Goal: Find specific page/section: Find specific page/section

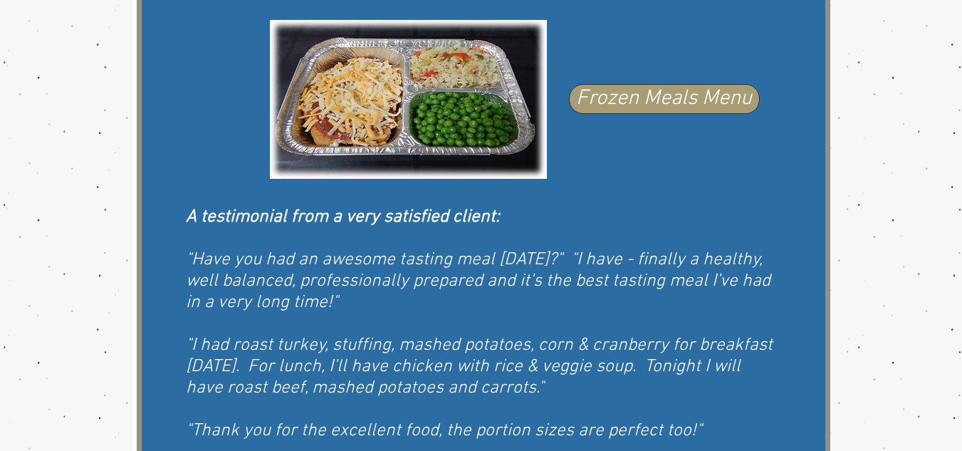
scroll to position [931, 0]
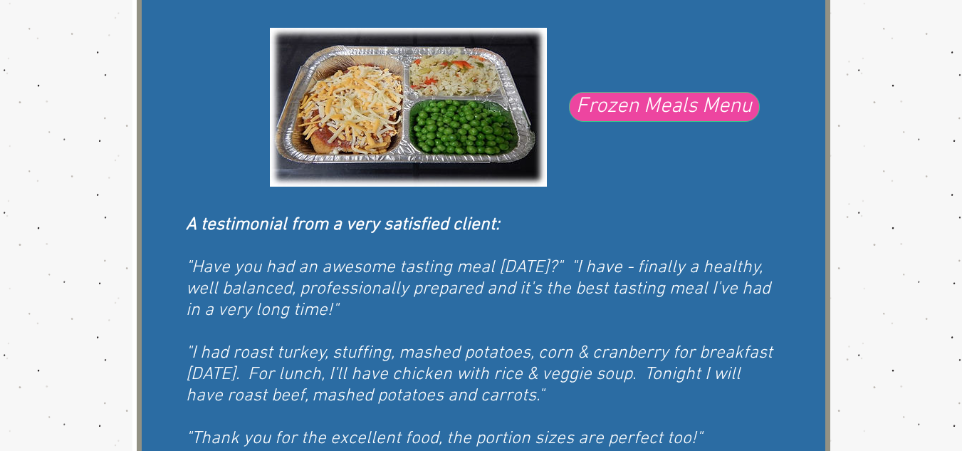
click at [664, 112] on span "Frozen Meals Menu" at bounding box center [664, 107] width 176 height 30
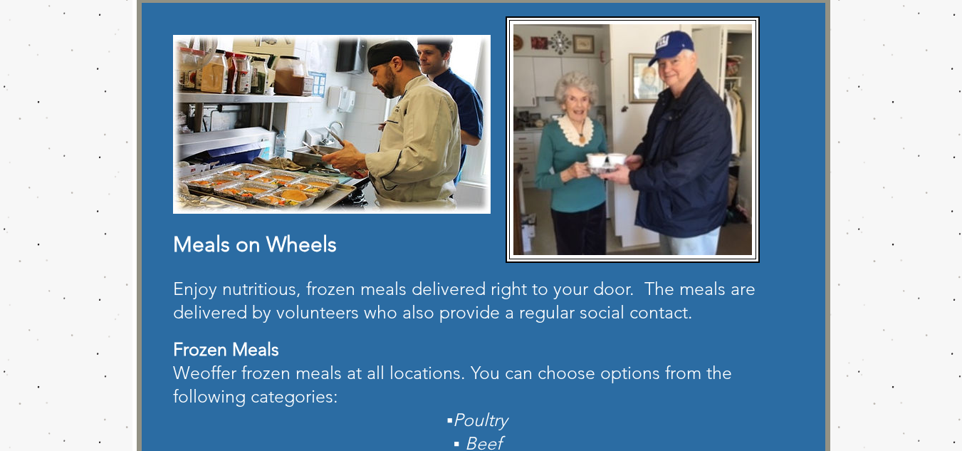
scroll to position [0, 0]
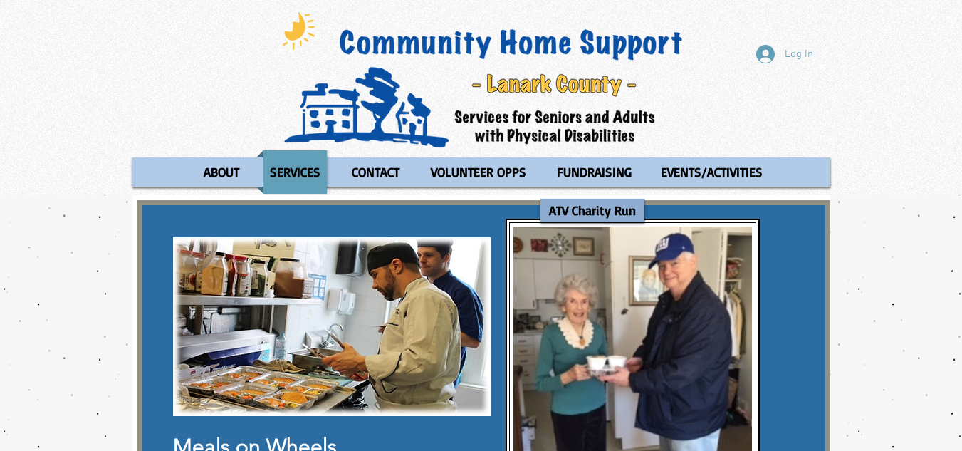
click at [610, 216] on p "ATV Charity Run" at bounding box center [593, 210] width 100 height 23
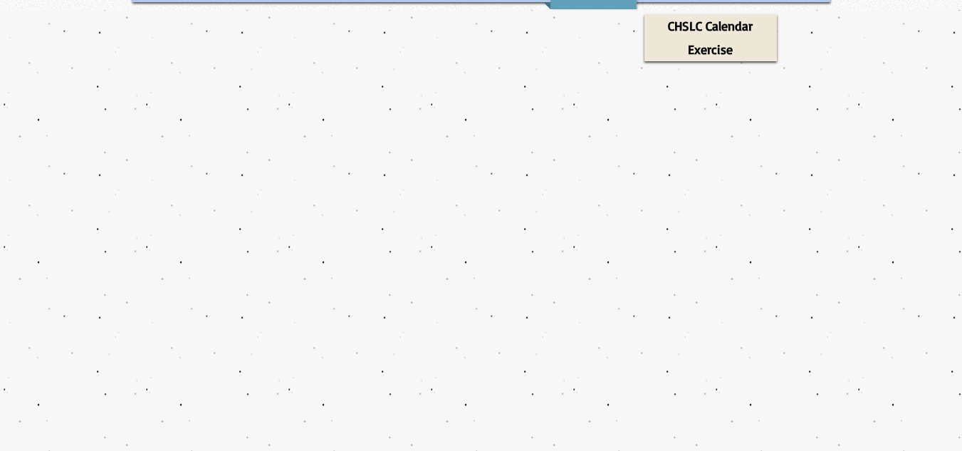
scroll to position [201, 0]
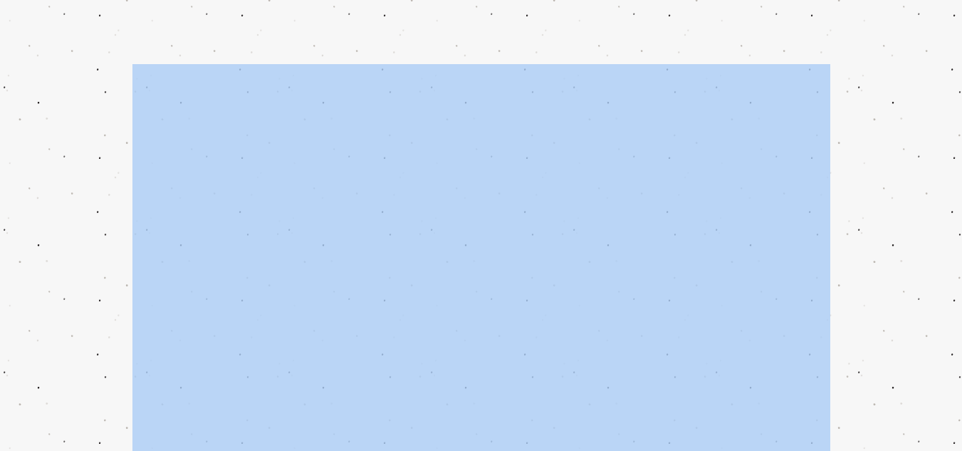
drag, startPoint x: 962, startPoint y: 266, endPoint x: 972, endPoint y: 329, distance: 63.4
click at [961, 249] on html "top of page Skip to Main Content Log In ABOUT OUR STORIES Diner's Club Stories …" at bounding box center [481, 24] width 962 height 451
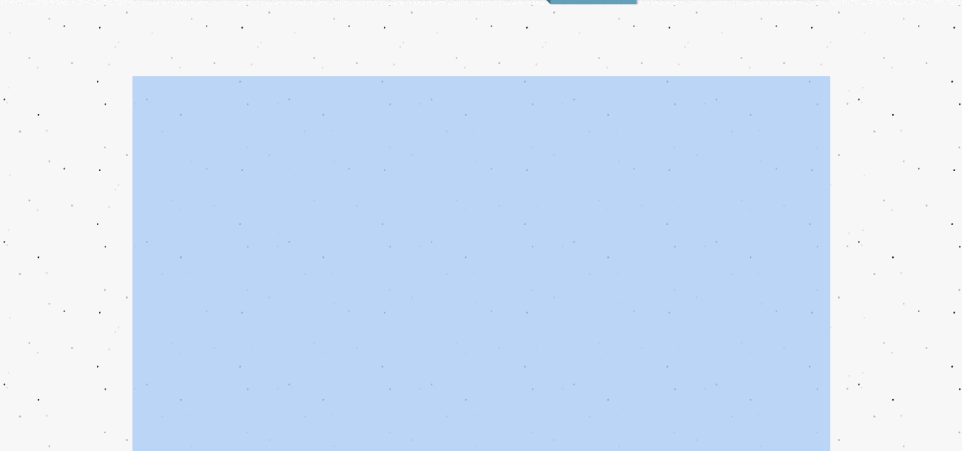
scroll to position [192, 0]
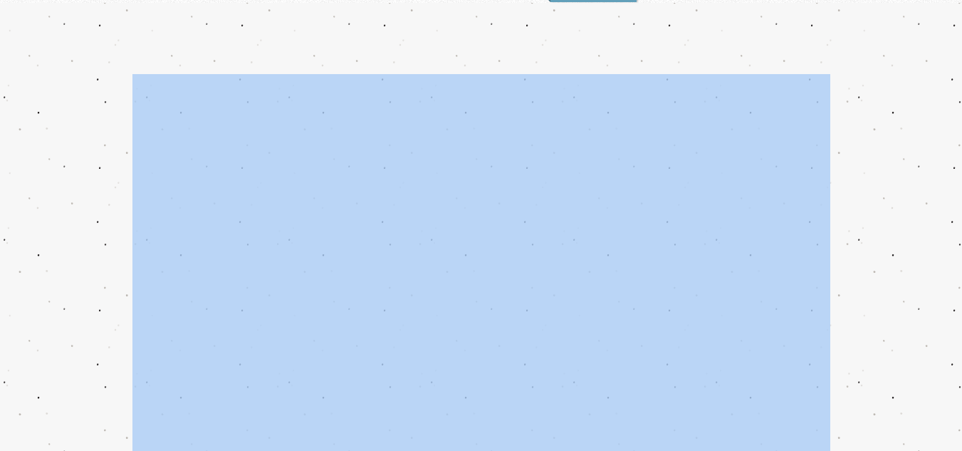
click at [960, 177] on div "main content" at bounding box center [481, 321] width 962 height 637
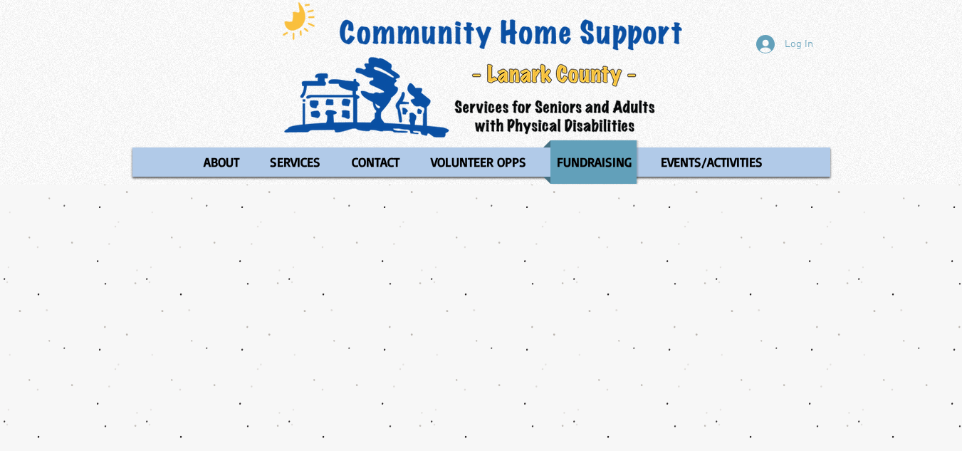
scroll to position [0, 0]
